Goal: Task Accomplishment & Management: Manage account settings

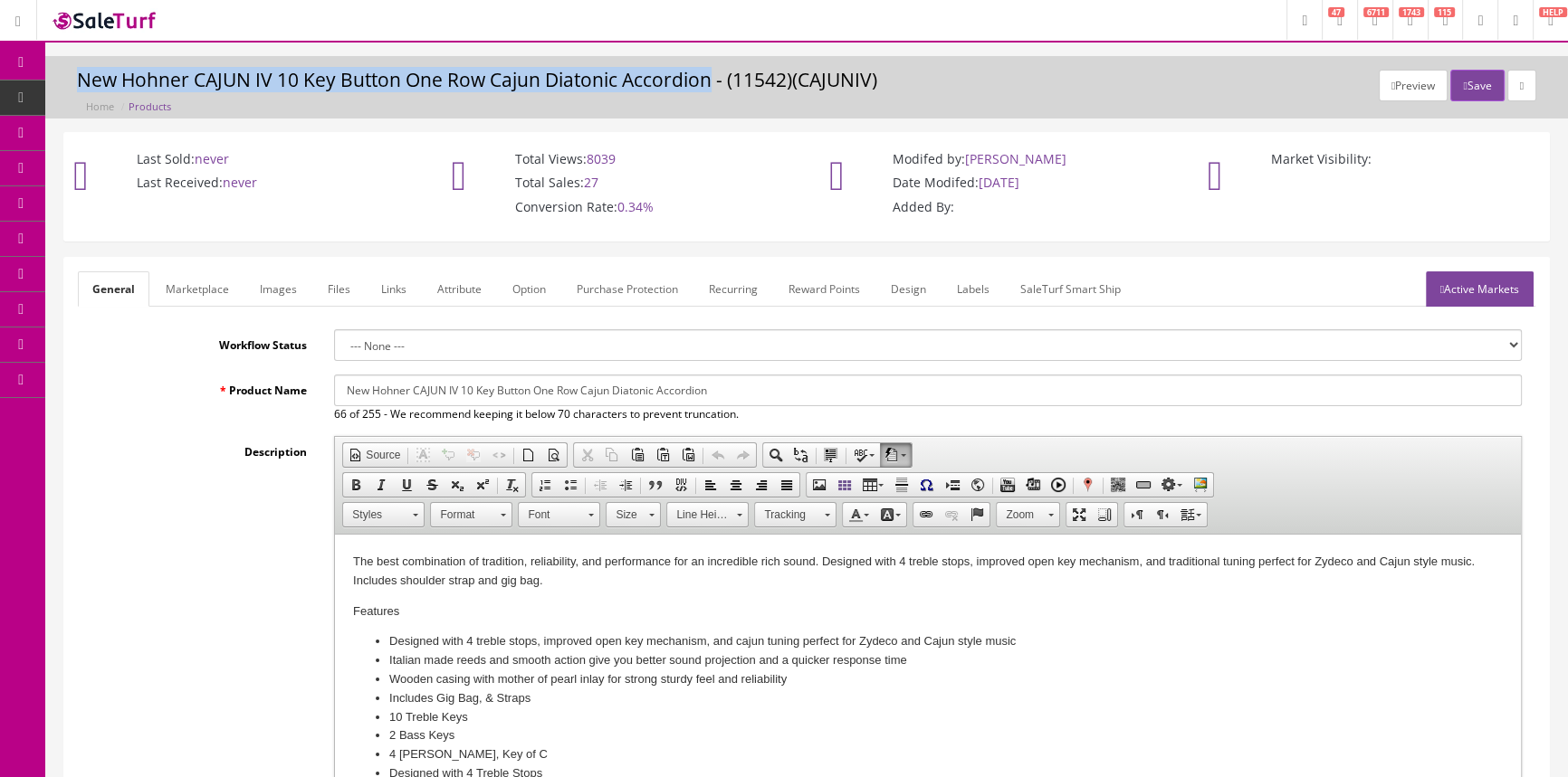
click at [144, 202] on span "Order List" at bounding box center [133, 204] width 50 height 15
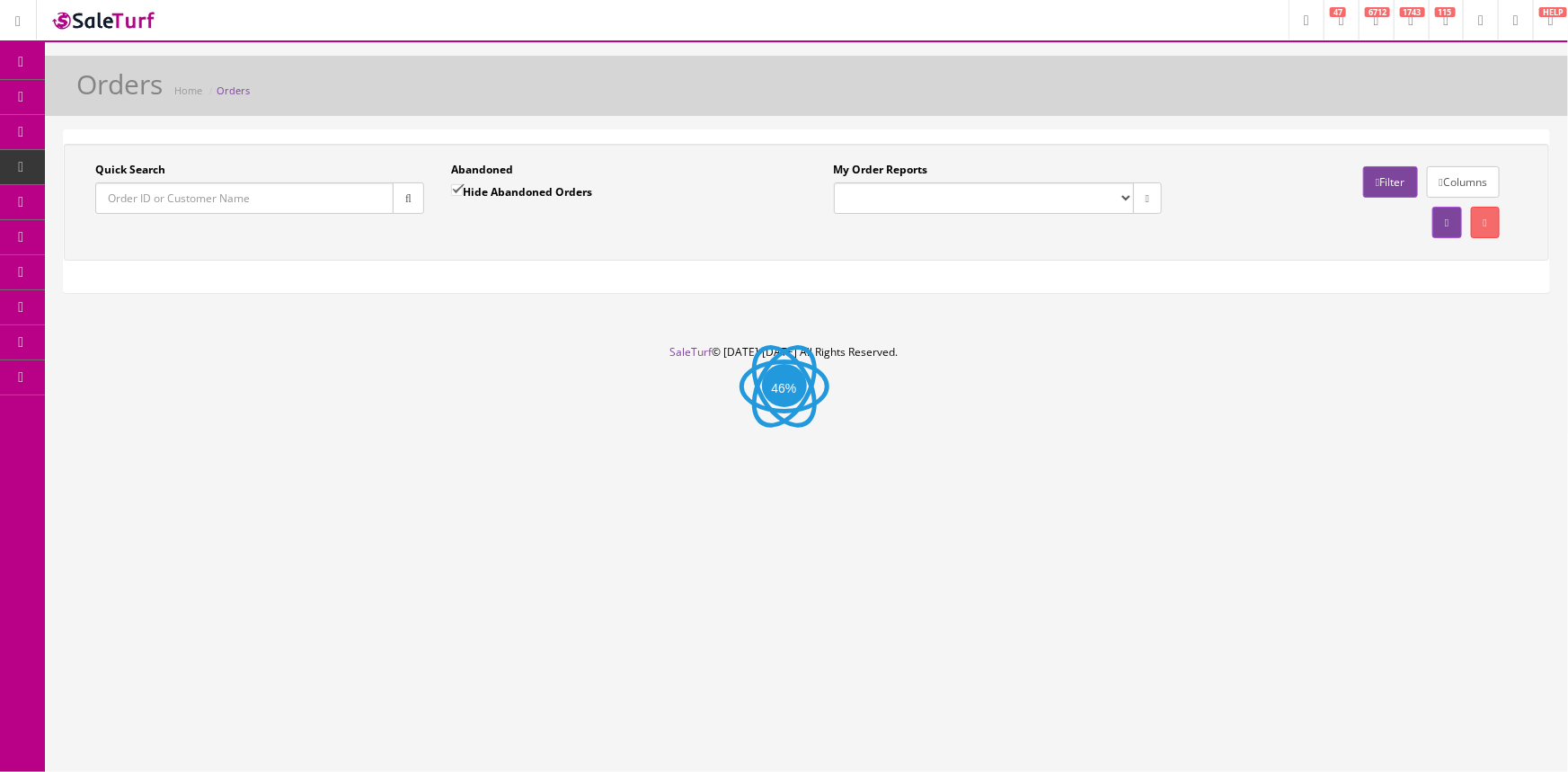
click at [142, 200] on input "Quick Search" at bounding box center [244, 198] width 299 height 31
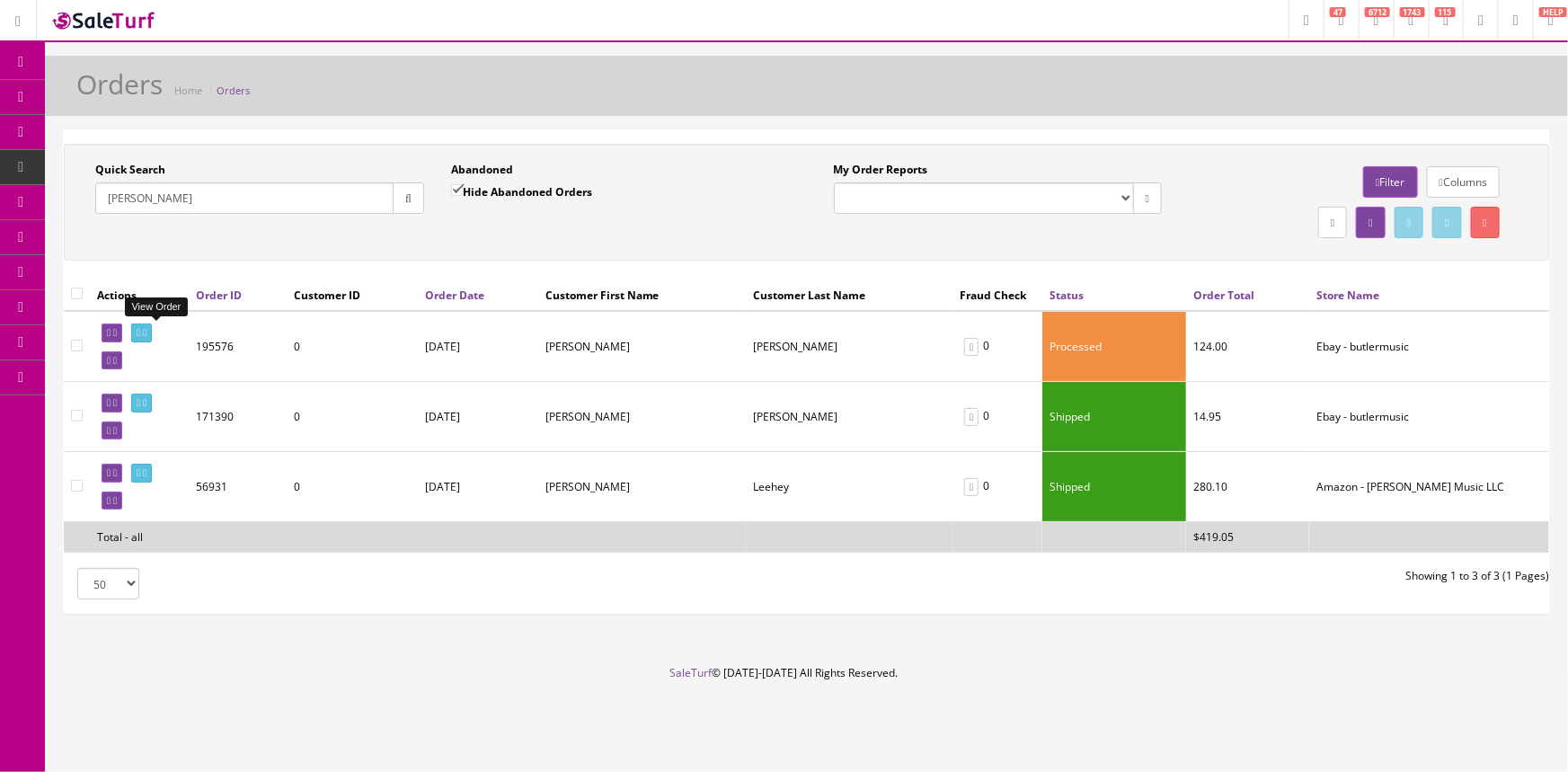
type input "[PERSON_NAME]"
click at [140, 333] on icon at bounding box center [138, 333] width 4 height 10
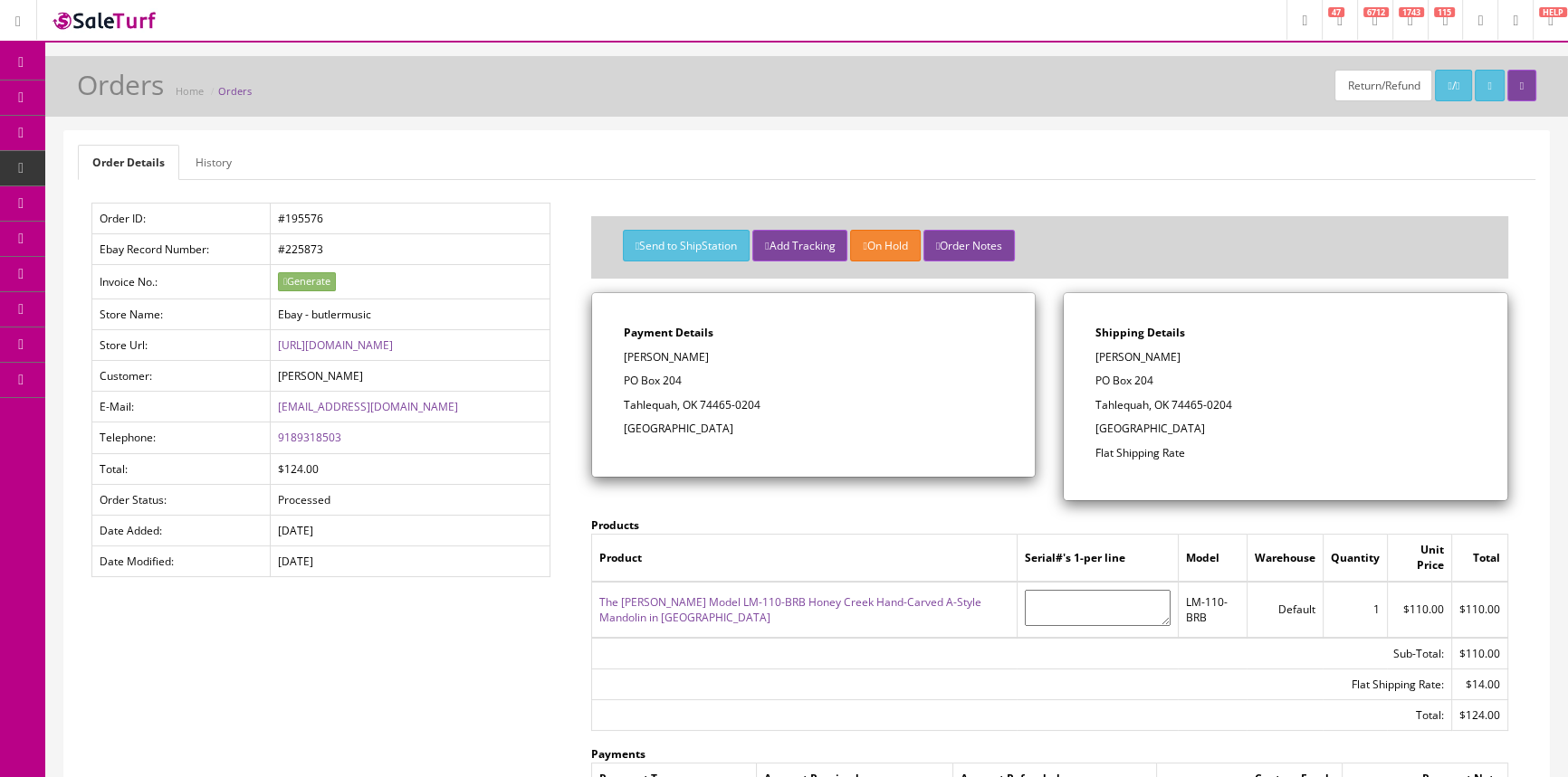
click at [685, 597] on link "The Loar Model LM-110-BRB Honey Creek Hand-Carved A-Style Mandolin in Brownburst" at bounding box center [791, 610] width 382 height 31
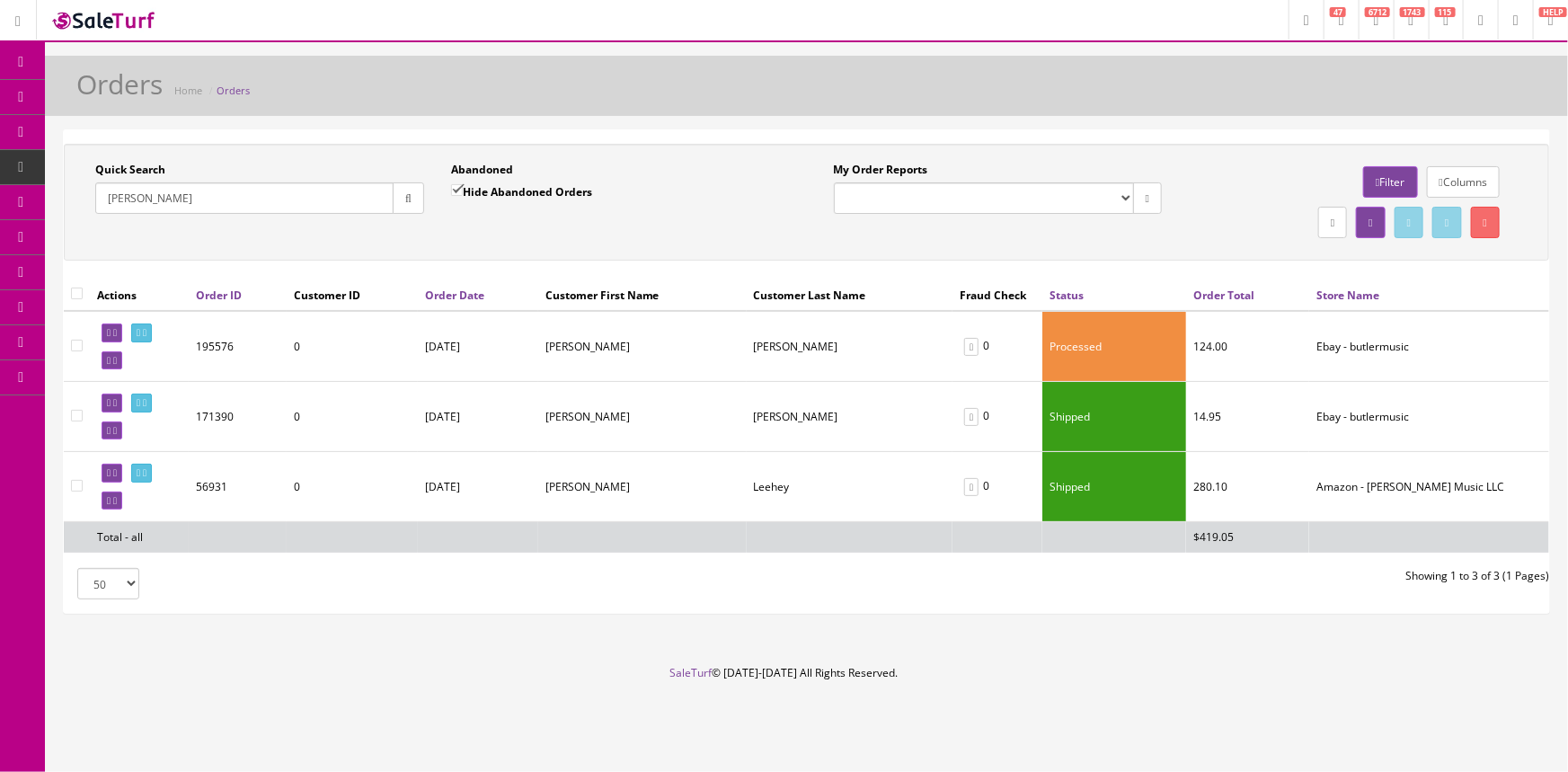
click at [207, 91] on link "Products" at bounding box center [139, 97] width 189 height 35
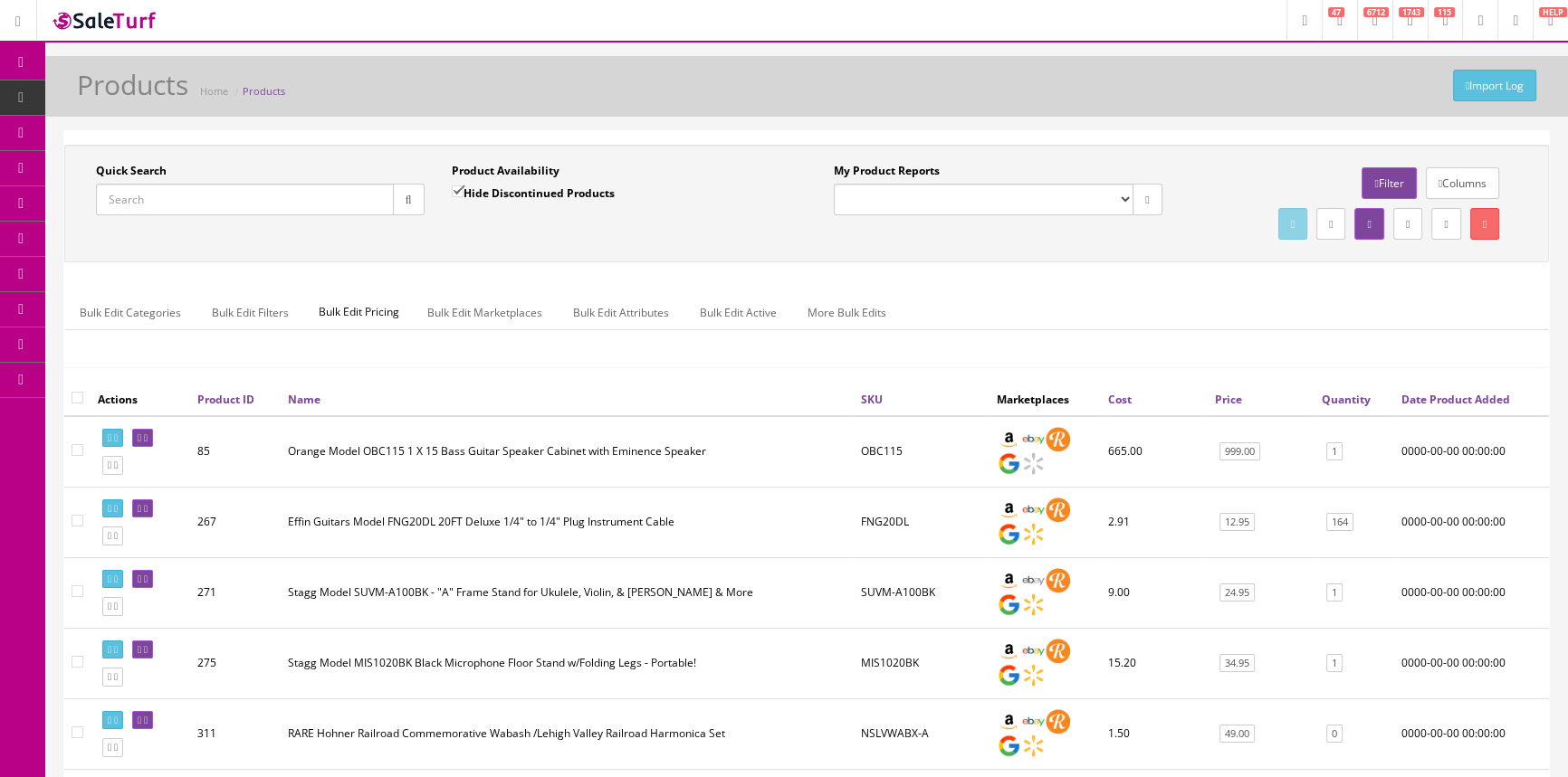
click at [238, 195] on input "Quick Search" at bounding box center [245, 199] width 298 height 32
click at [168, 207] on input "Quick Search" at bounding box center [245, 199] width 298 height 32
paste input "379-2110-837-ACTUAL"
type input "379-2110-837-ACTUAL"
click at [405, 201] on icon "button" at bounding box center [408, 200] width 7 height 11
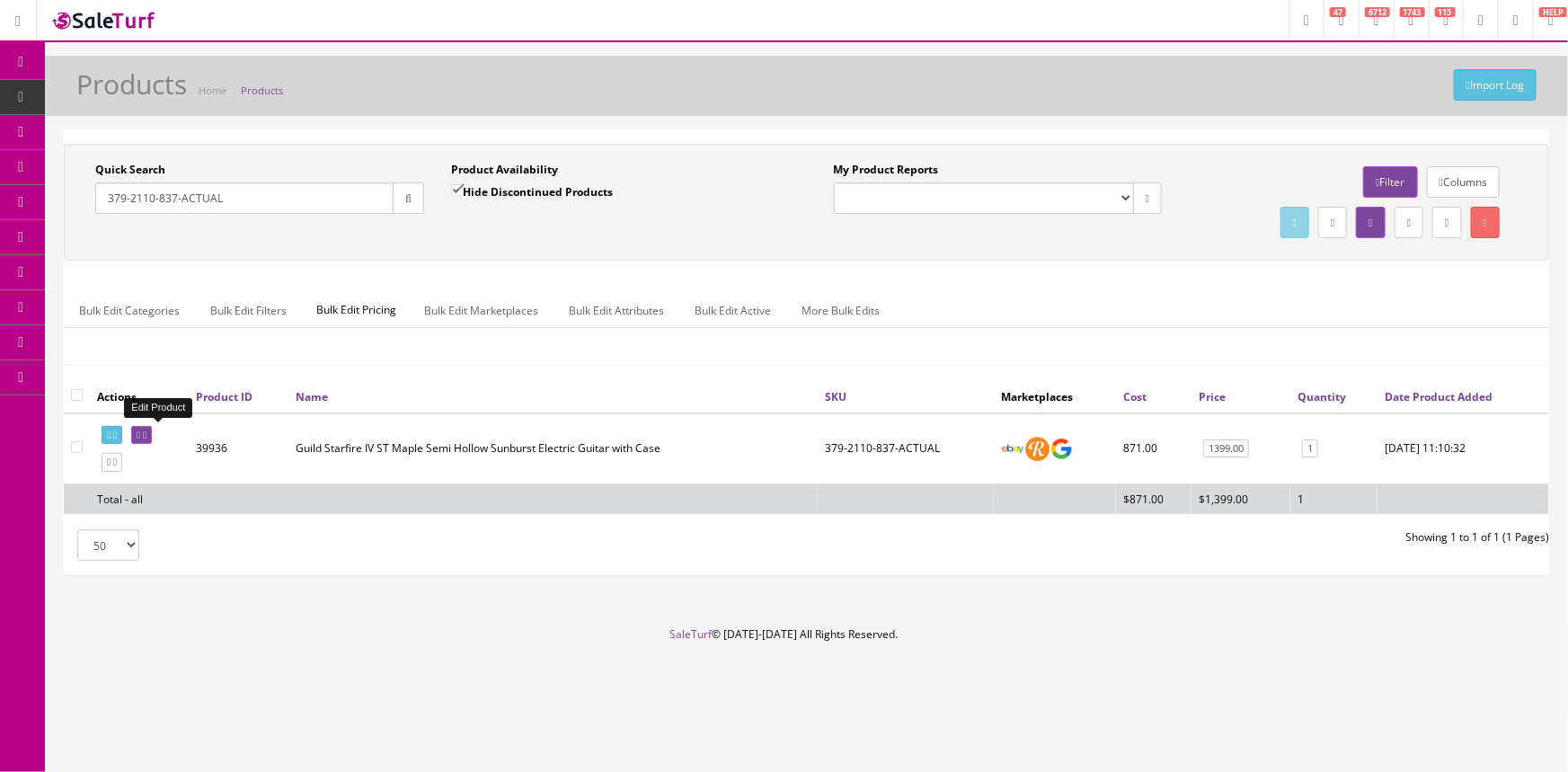
click at [140, 430] on icon at bounding box center [138, 435] width 4 height 10
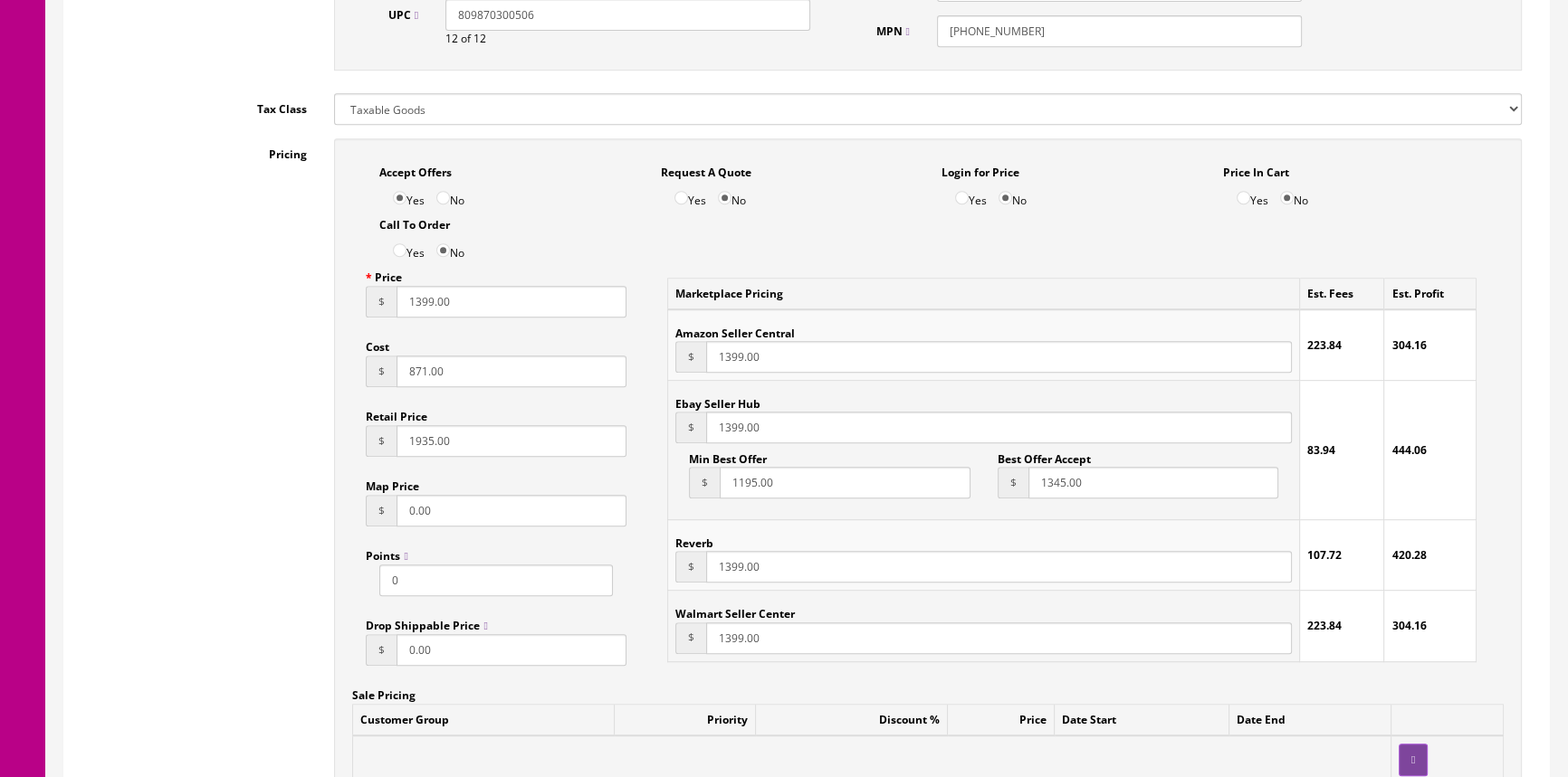
scroll to position [1069, 0]
